Goal: Transaction & Acquisition: Purchase product/service

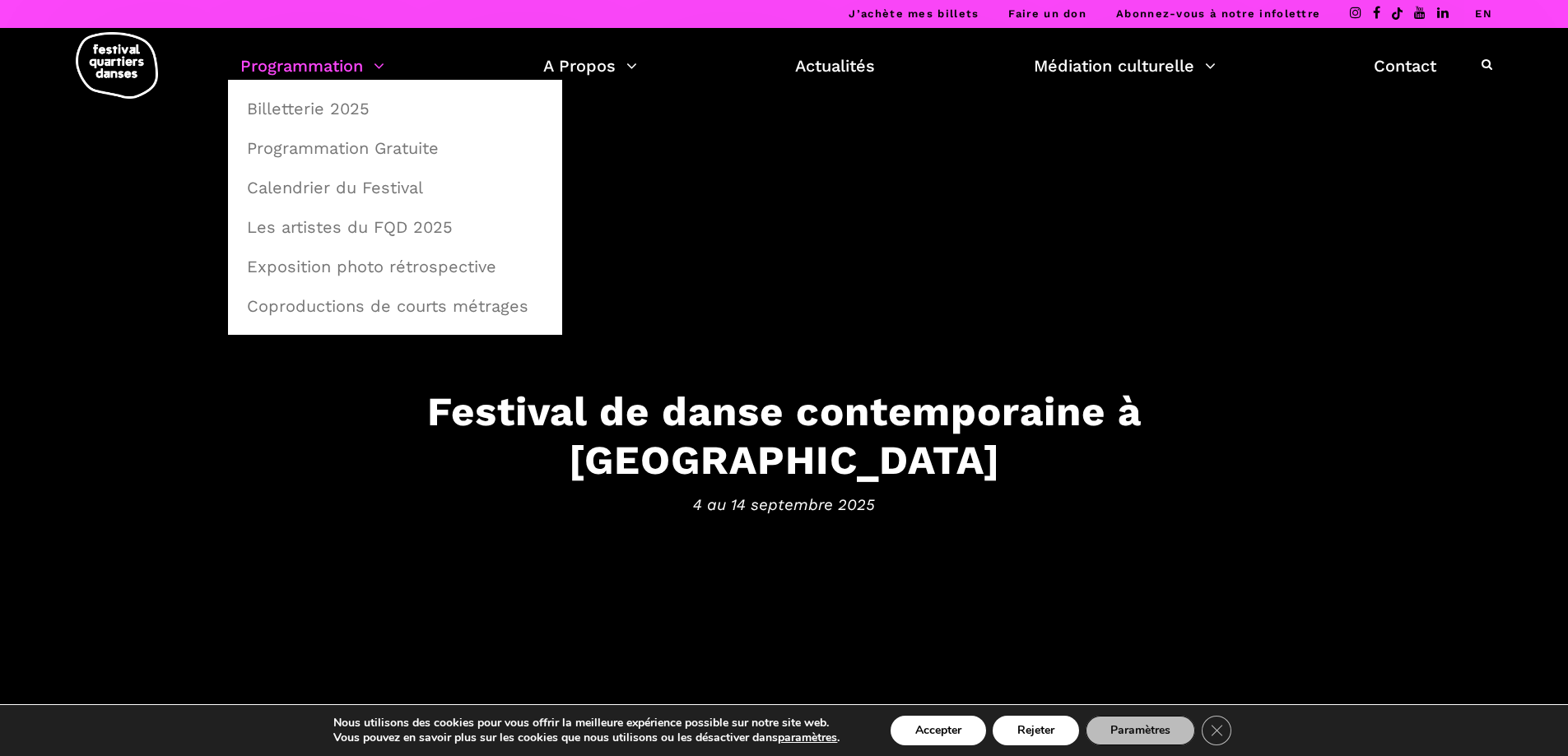
click at [353, 63] on link "Programmation" at bounding box center [312, 66] width 144 height 28
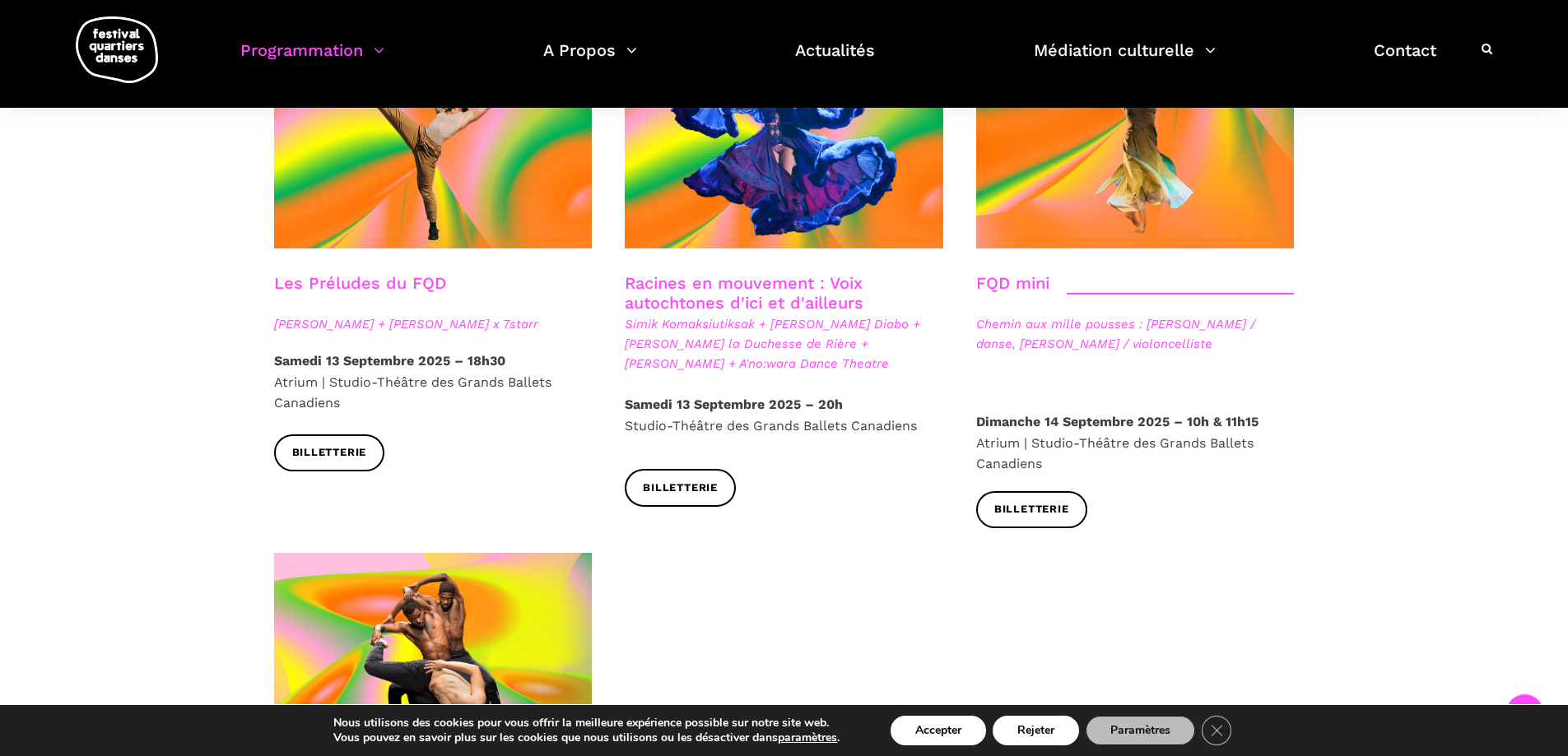
scroll to position [2386, 0]
